Goal: Information Seeking & Learning: Check status

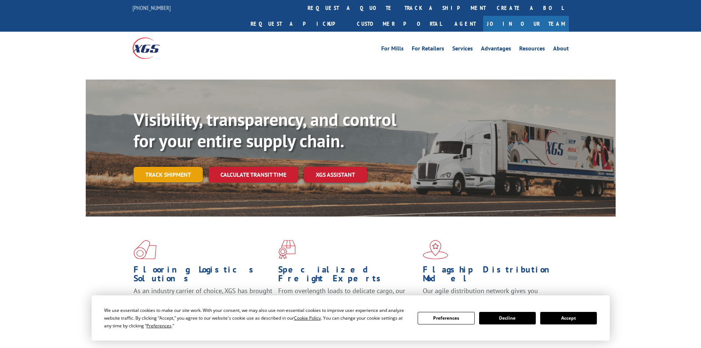
click at [155, 167] on link "Track shipment" at bounding box center [168, 174] width 69 height 15
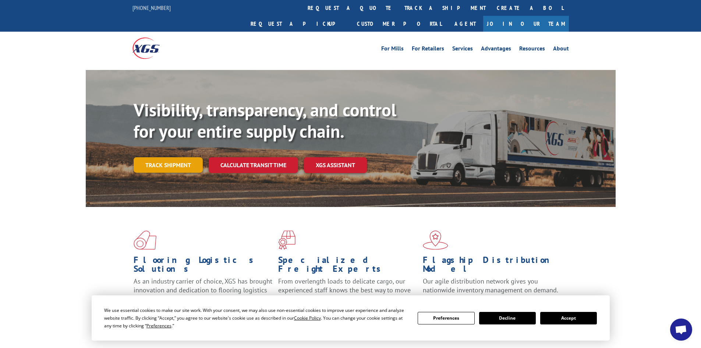
click at [174, 157] on link "Track shipment" at bounding box center [168, 164] width 69 height 15
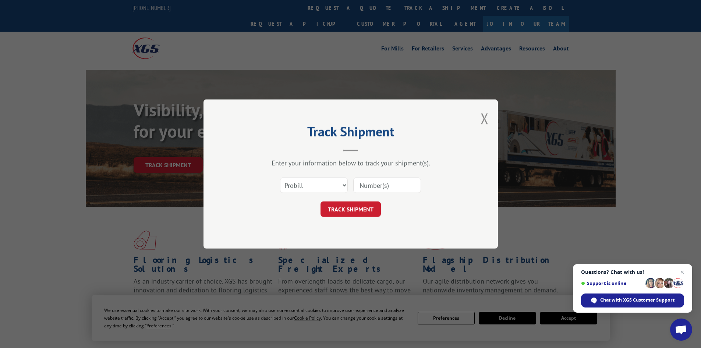
click at [376, 187] on input at bounding box center [387, 184] width 68 height 15
paste input "7055100"
type input "7055100"
click at [338, 207] on button "TRACK SHIPMENT" at bounding box center [350, 208] width 60 height 15
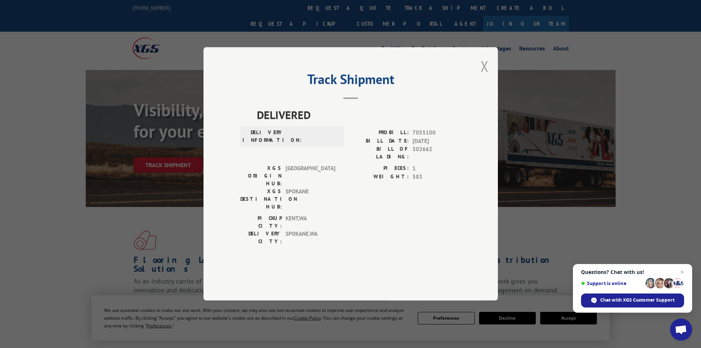
click at [486, 76] on button "Close modal" at bounding box center [484, 65] width 8 height 19
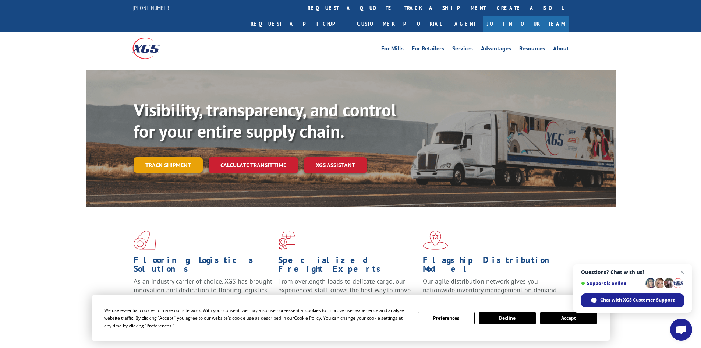
click at [172, 157] on link "Track shipment" at bounding box center [168, 164] width 69 height 15
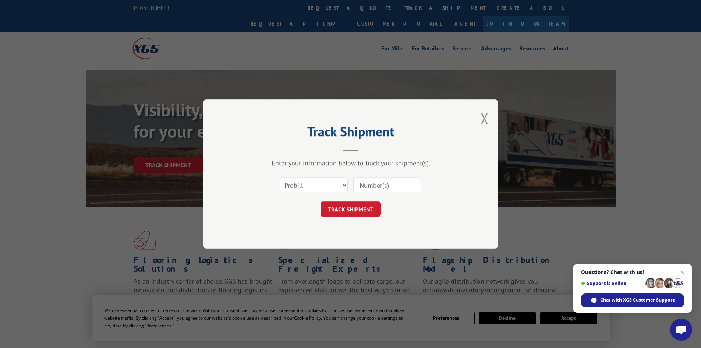
click at [362, 186] on input at bounding box center [387, 184] width 68 height 15
paste input "16755729"
type input "16755729"
click at [349, 210] on button "TRACK SHIPMENT" at bounding box center [350, 208] width 60 height 15
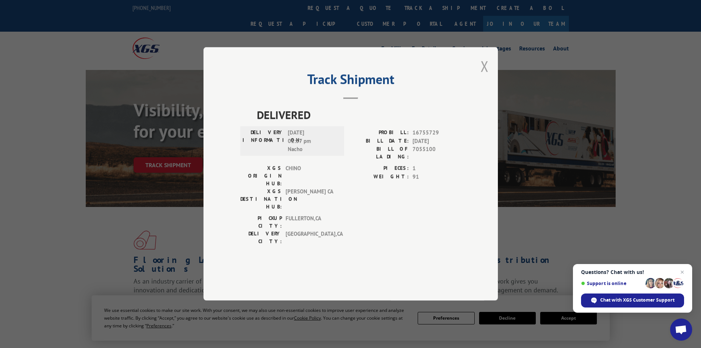
click at [482, 76] on button "Close modal" at bounding box center [484, 65] width 8 height 19
